Goal: Transaction & Acquisition: Obtain resource

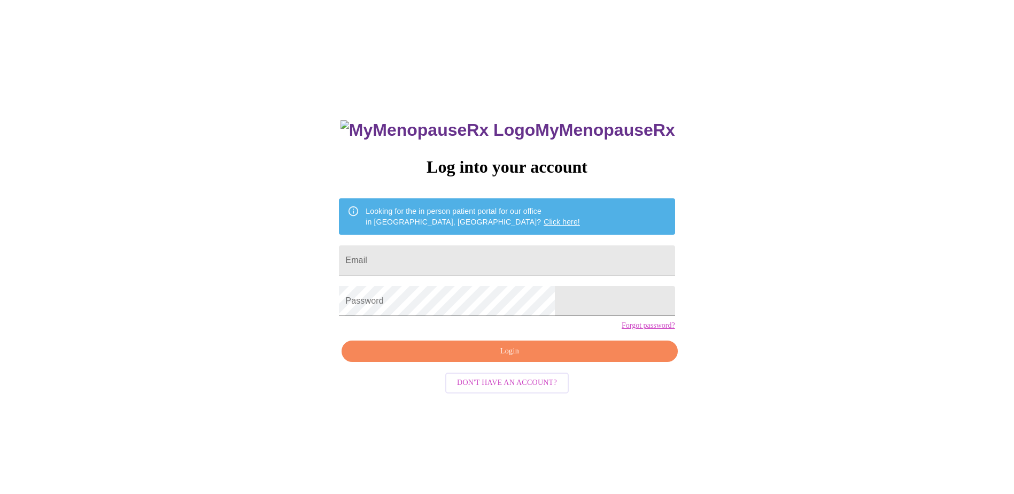
click at [496, 258] on input "Email" at bounding box center [507, 260] width 336 height 30
type input "jking810@yahoo.com"
click at [492, 358] on span "Login" at bounding box center [509, 351] width 311 height 13
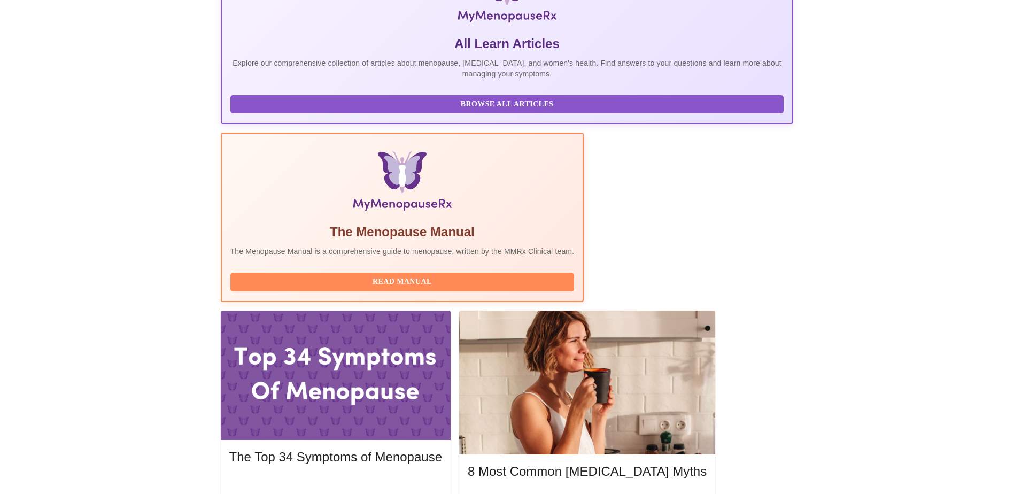
scroll to position [212, 0]
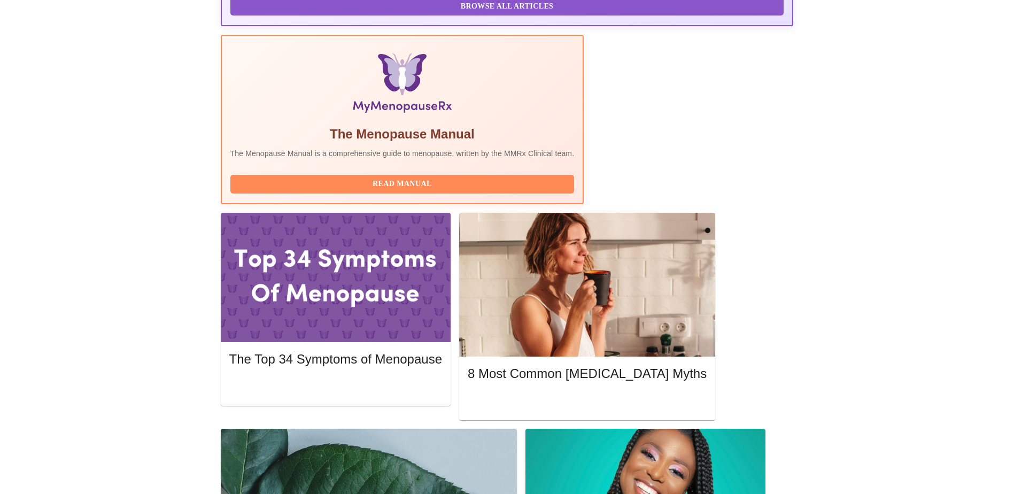
scroll to position [308, 0]
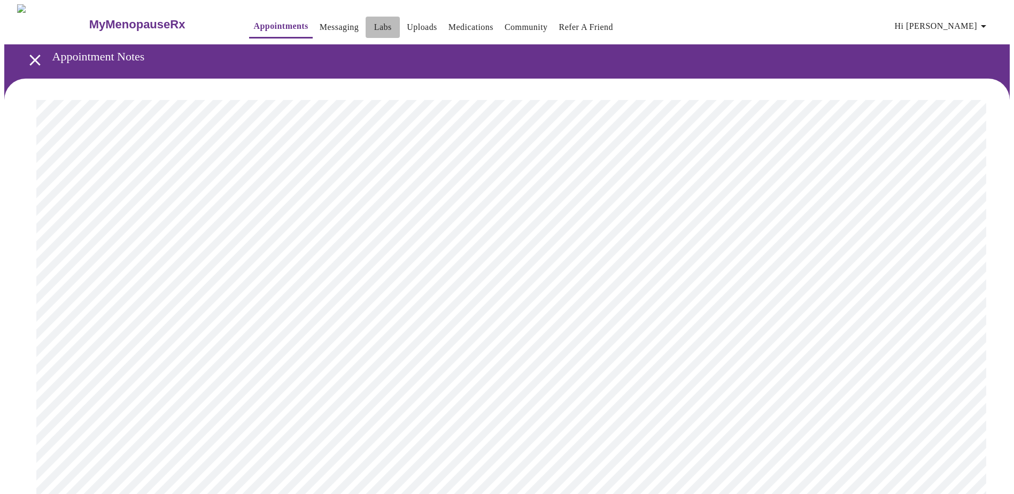
click at [374, 20] on link "Labs" at bounding box center [383, 27] width 18 height 15
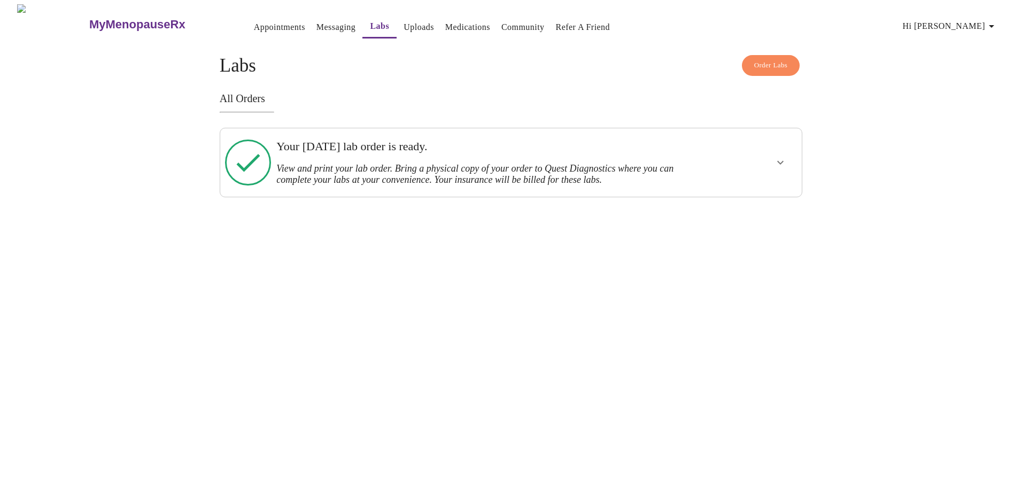
click at [691, 157] on div "Your Monday, October 6th lab order is ready. View and print your lab order. Bri…" at bounding box center [482, 163] width 421 height 60
click at [782, 164] on icon "show more" at bounding box center [780, 162] width 13 height 13
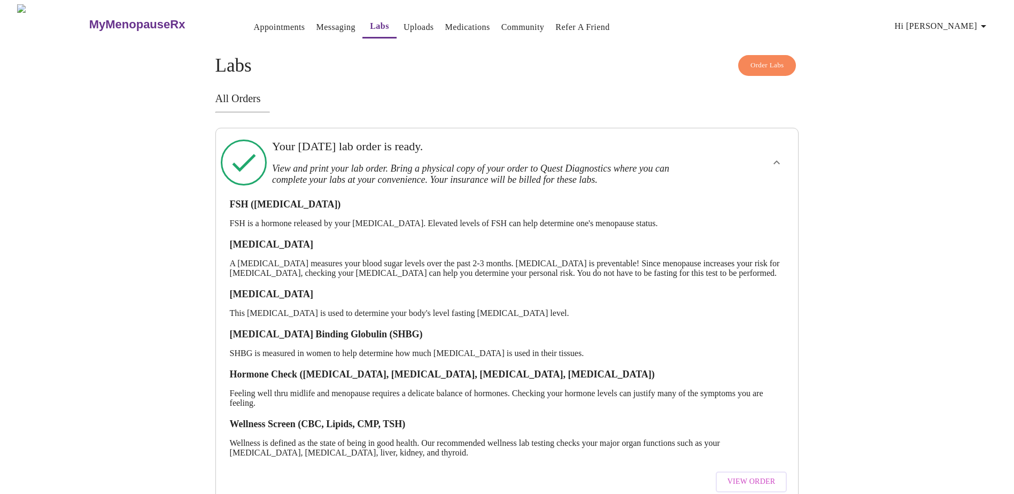
scroll to position [37, 0]
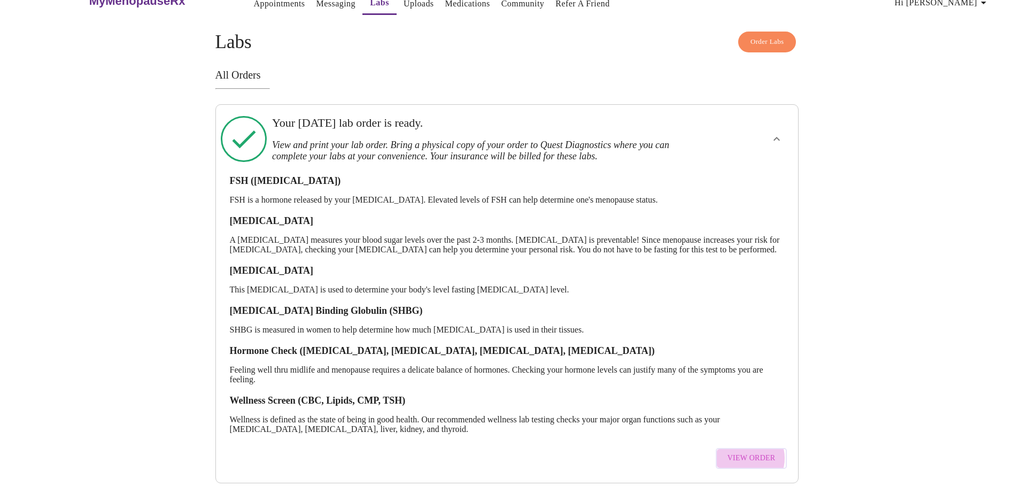
click at [749, 452] on span "View Order" at bounding box center [752, 458] width 48 height 13
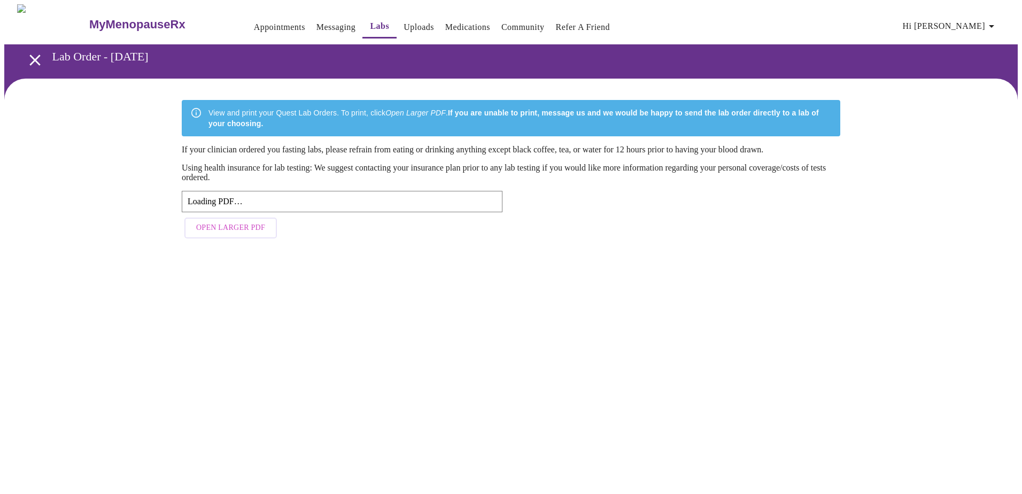
click at [223, 238] on button "Open Larger PDF" at bounding box center [230, 228] width 92 height 21
click at [238, 233] on span "Open Larger PDF" at bounding box center [230, 227] width 69 height 13
click at [211, 199] on div "Failed to load PDF file." at bounding box center [342, 202] width 309 height 10
click at [216, 234] on span "Open Larger PDF" at bounding box center [230, 227] width 69 height 13
click at [221, 231] on span "Open Larger PDF" at bounding box center [230, 227] width 69 height 13
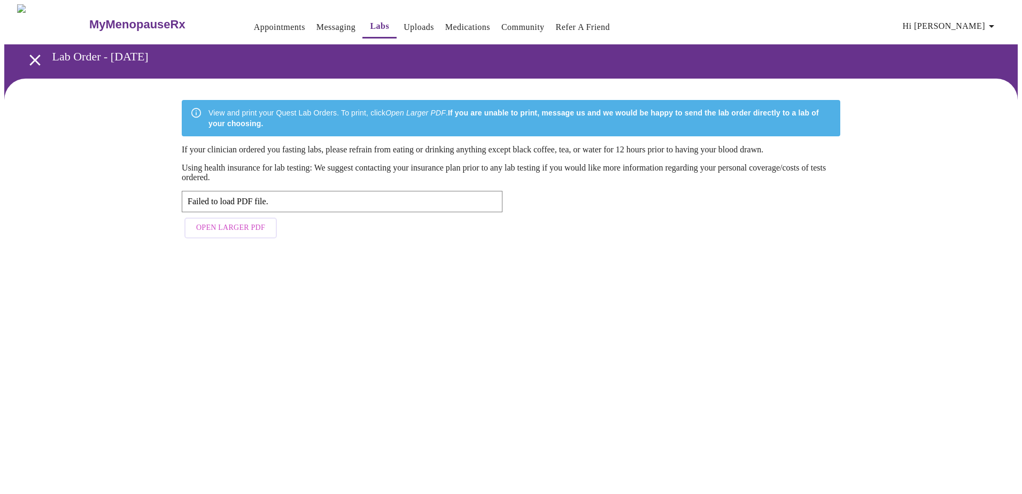
click at [213, 204] on div "Failed to load PDF file." at bounding box center [342, 202] width 309 height 10
click at [215, 233] on span "Open Larger PDF" at bounding box center [230, 227] width 69 height 13
click at [241, 231] on span "Open Larger PDF" at bounding box center [230, 227] width 69 height 13
drag, startPoint x: 548, startPoint y: 415, endPoint x: 477, endPoint y: 373, distance: 82.0
click at [548, 265] on div "MyMenopauseRx Appointments Messaging Labs Uploads Medications Community Refer a…" at bounding box center [511, 134] width 1014 height 261
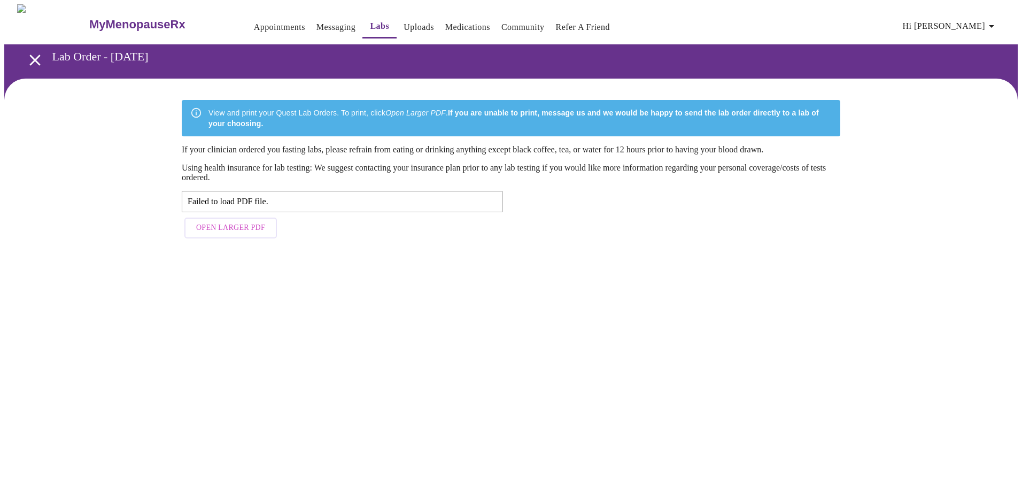
click at [212, 206] on div "Failed to load PDF file." at bounding box center [342, 202] width 309 height 10
click at [370, 20] on link "Labs" at bounding box center [379, 26] width 19 height 15
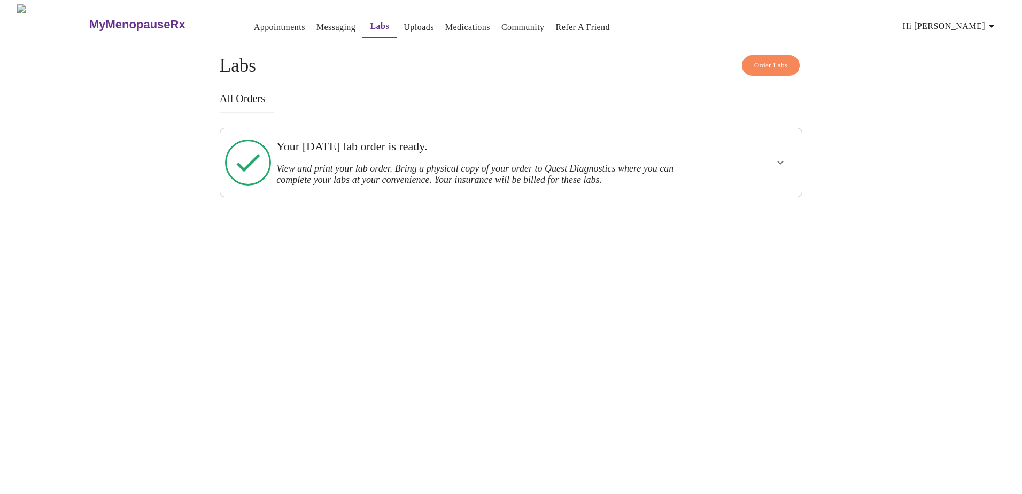
click at [384, 163] on h3 "View and print your lab order. Bring a physical copy of your order to Quest Dia…" at bounding box center [482, 174] width 413 height 22
click at [784, 157] on icon "show more" at bounding box center [780, 162] width 13 height 13
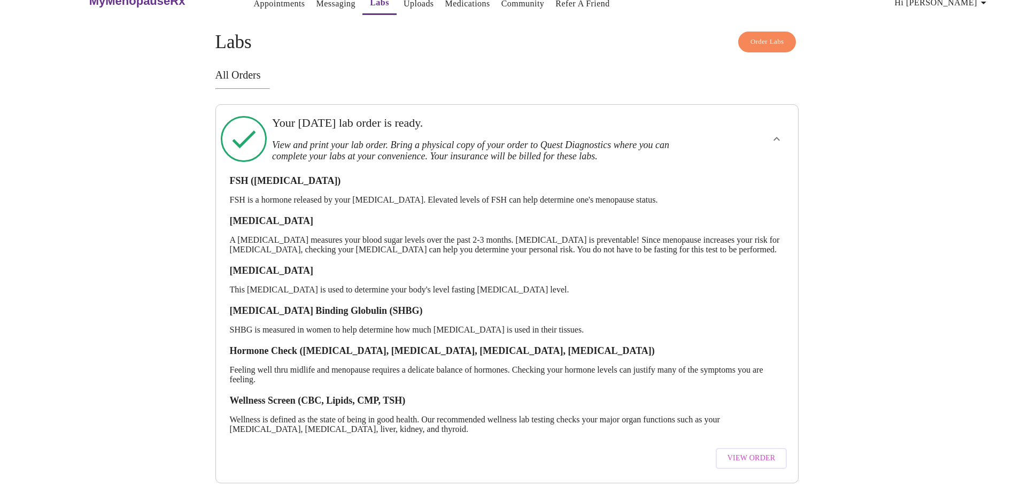
scroll to position [37, 0]
click at [751, 452] on span "View Order" at bounding box center [752, 458] width 48 height 13
